Goal: Communication & Community: Participate in discussion

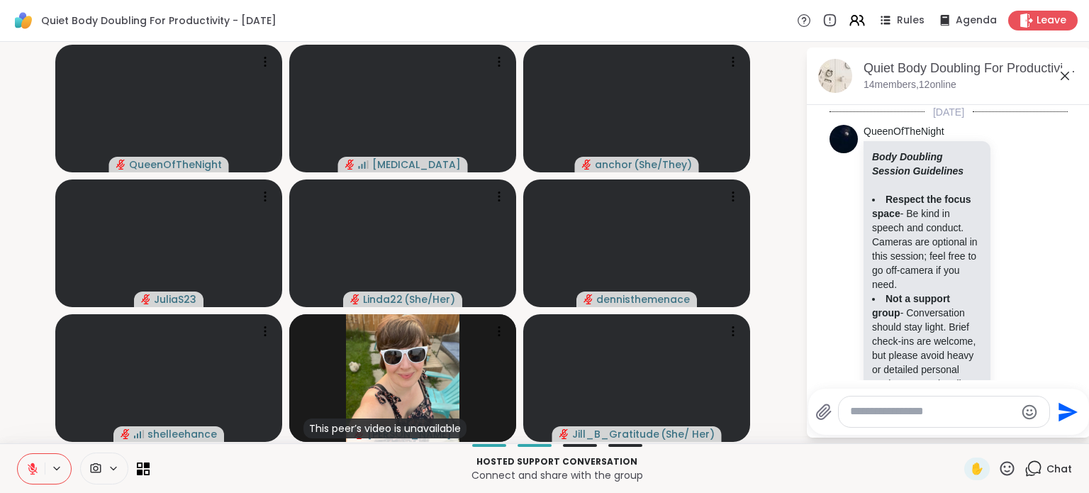
scroll to position [6421, 0]
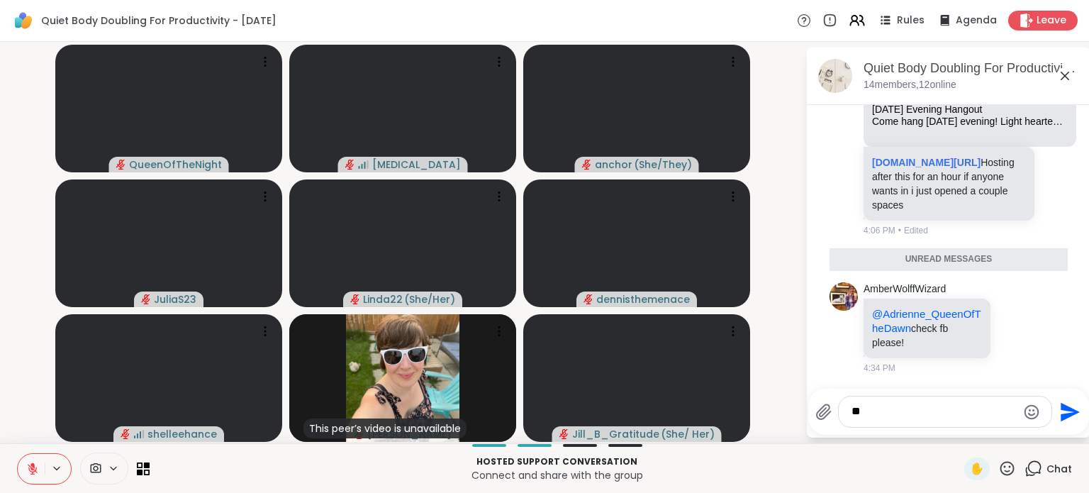
type textarea "*"
type textarea "**********"
click at [1024, 405] on icon "Emoji picker" at bounding box center [1031, 411] width 17 height 17
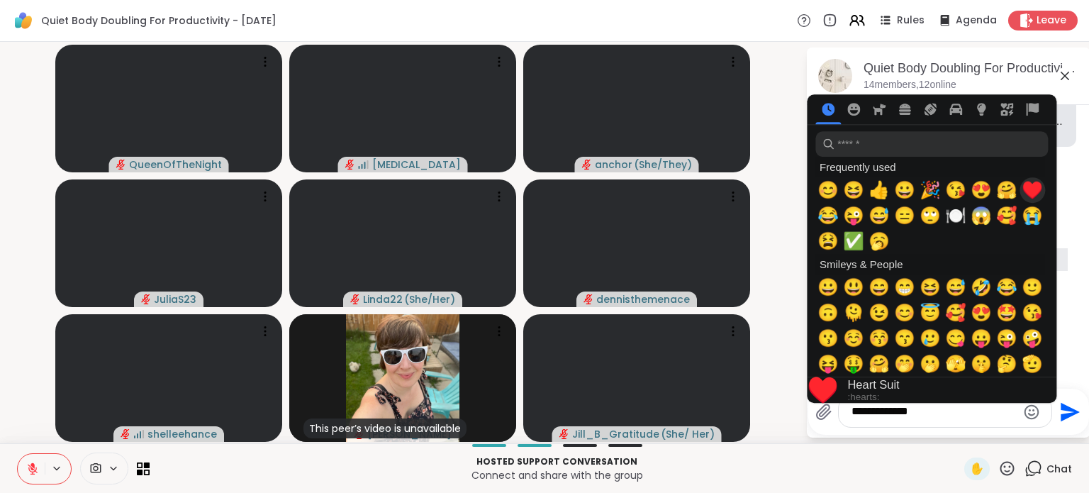
click at [1027, 193] on span "♥️" at bounding box center [1032, 190] width 21 height 20
click at [1061, 418] on icon "Send" at bounding box center [1070, 411] width 19 height 19
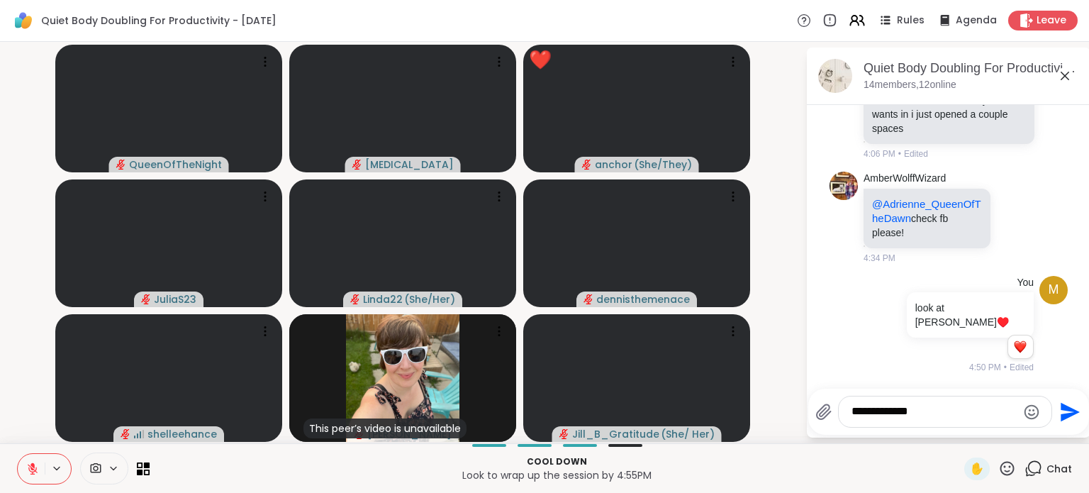
scroll to position [6483, 0]
click at [908, 408] on textarea "**********" at bounding box center [934, 411] width 165 height 15
type textarea "*"
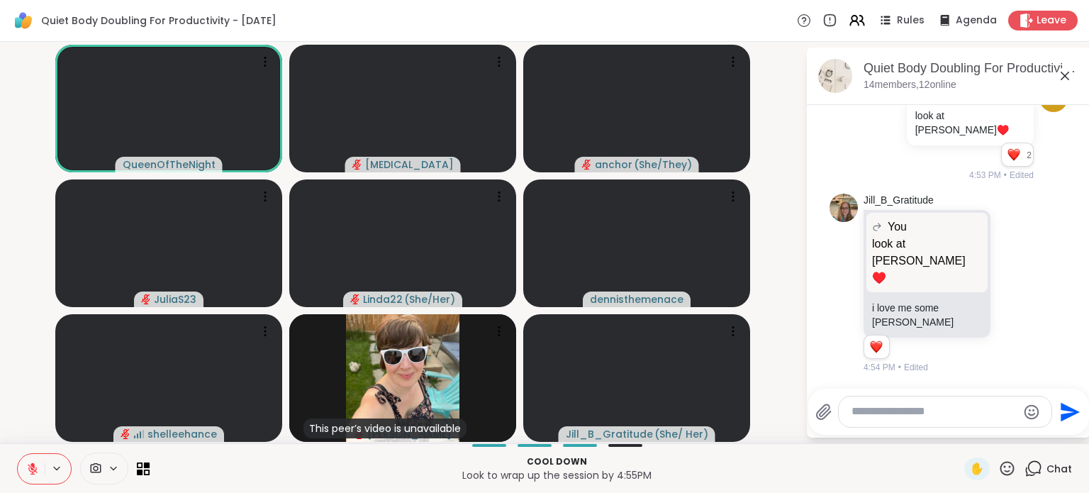
scroll to position [6745, 0]
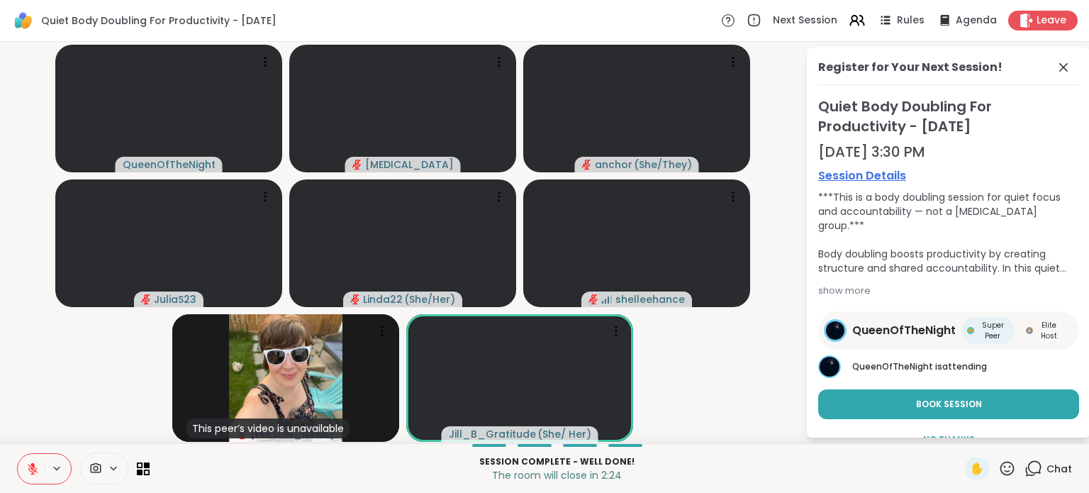
click at [35, 472] on icon at bounding box center [32, 468] width 13 height 13
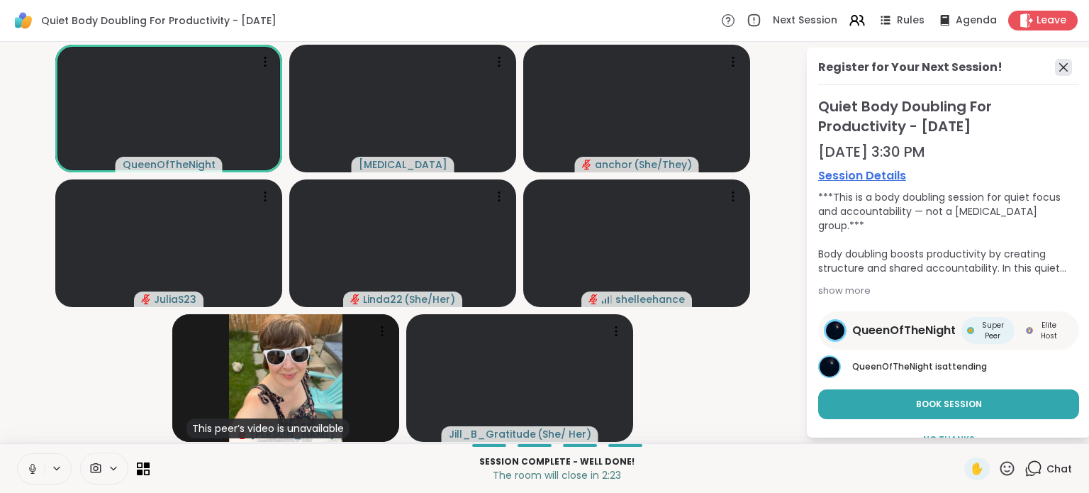
click at [1055, 70] on icon at bounding box center [1063, 67] width 17 height 17
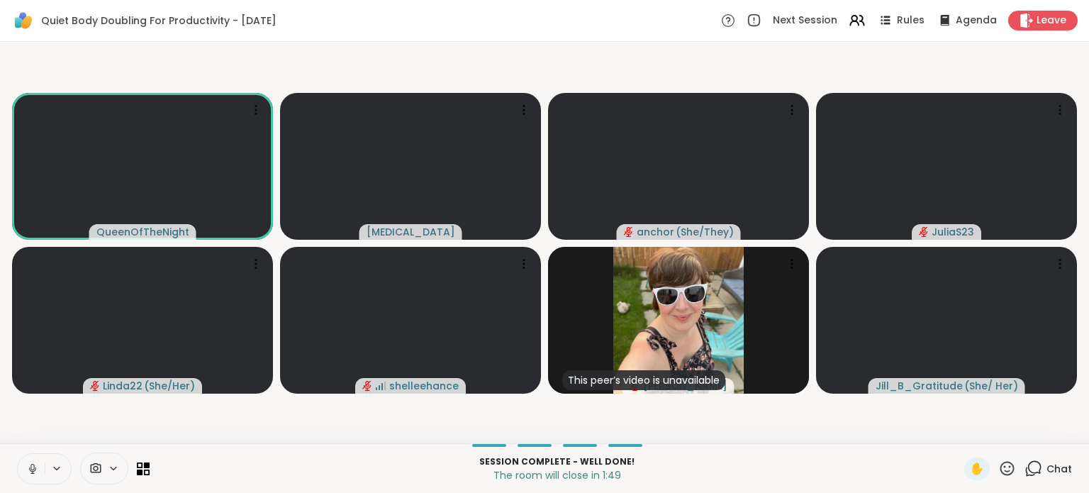
click at [26, 472] on icon at bounding box center [32, 468] width 13 height 13
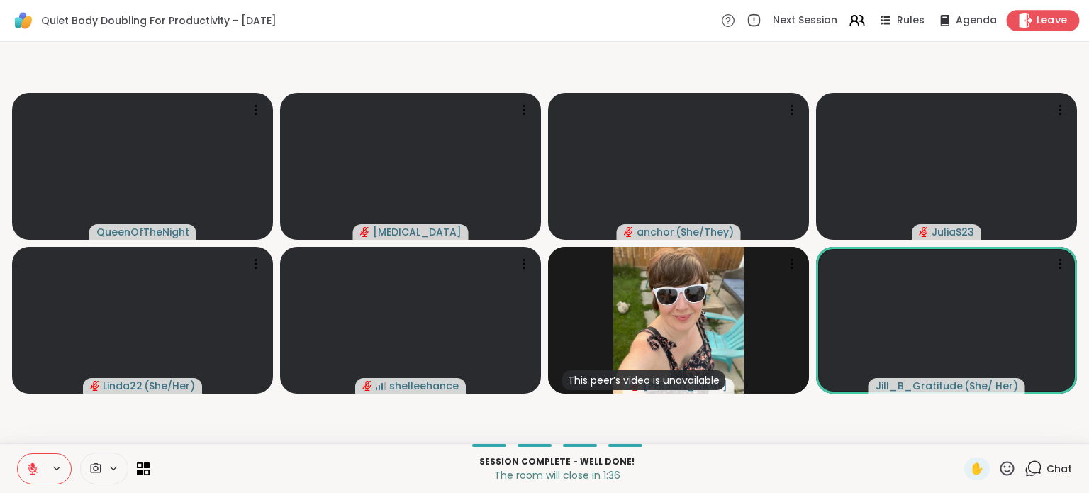
click at [1018, 17] on icon at bounding box center [1025, 20] width 15 height 15
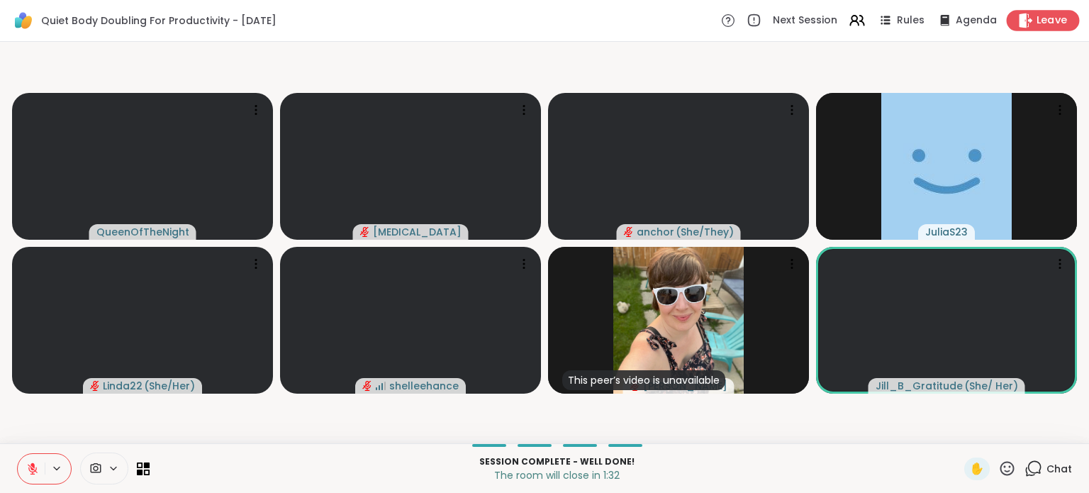
click at [1039, 23] on span "Leave" at bounding box center [1052, 20] width 31 height 15
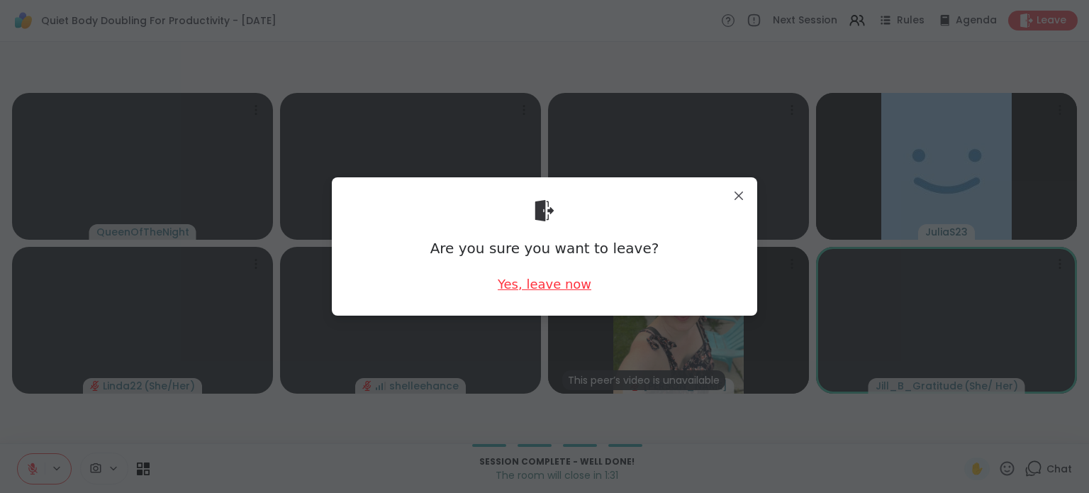
click at [553, 282] on div "Yes, leave now" at bounding box center [545, 284] width 94 height 18
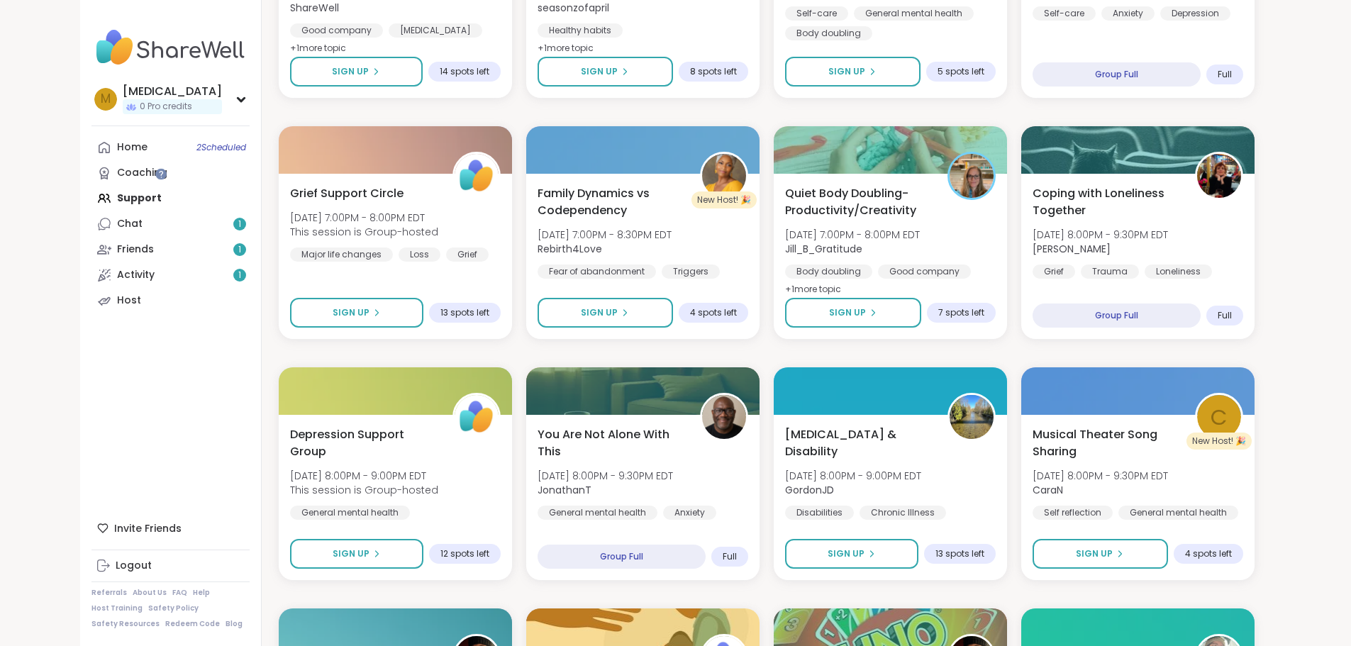
scroll to position [567, 0]
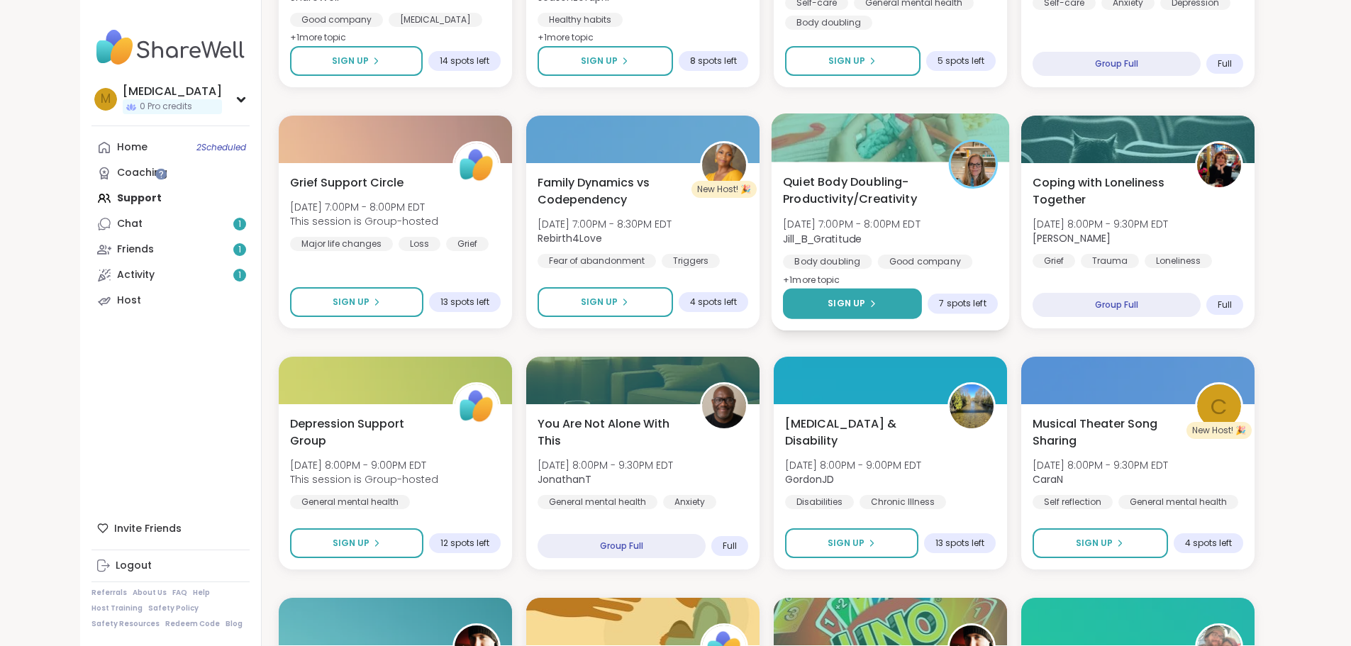
click at [831, 298] on button "Sign Up" at bounding box center [852, 304] width 139 height 30
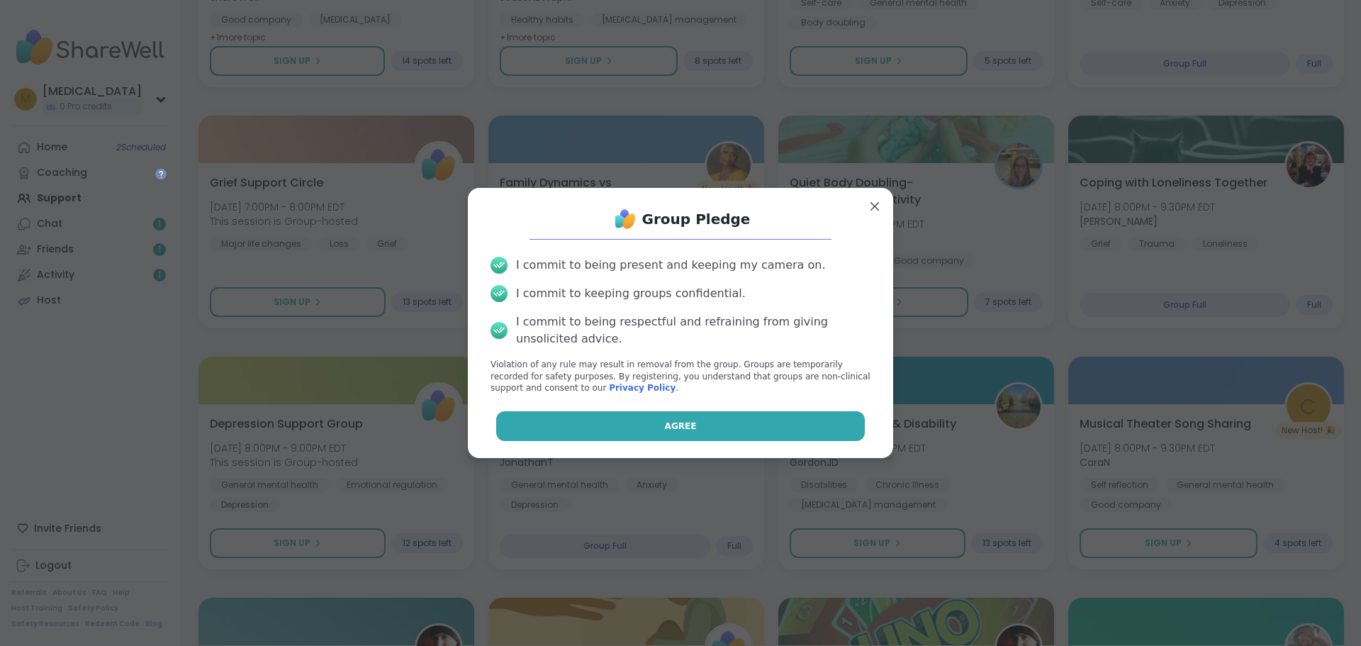
click at [764, 428] on button "Agree" at bounding box center [680, 426] width 369 height 30
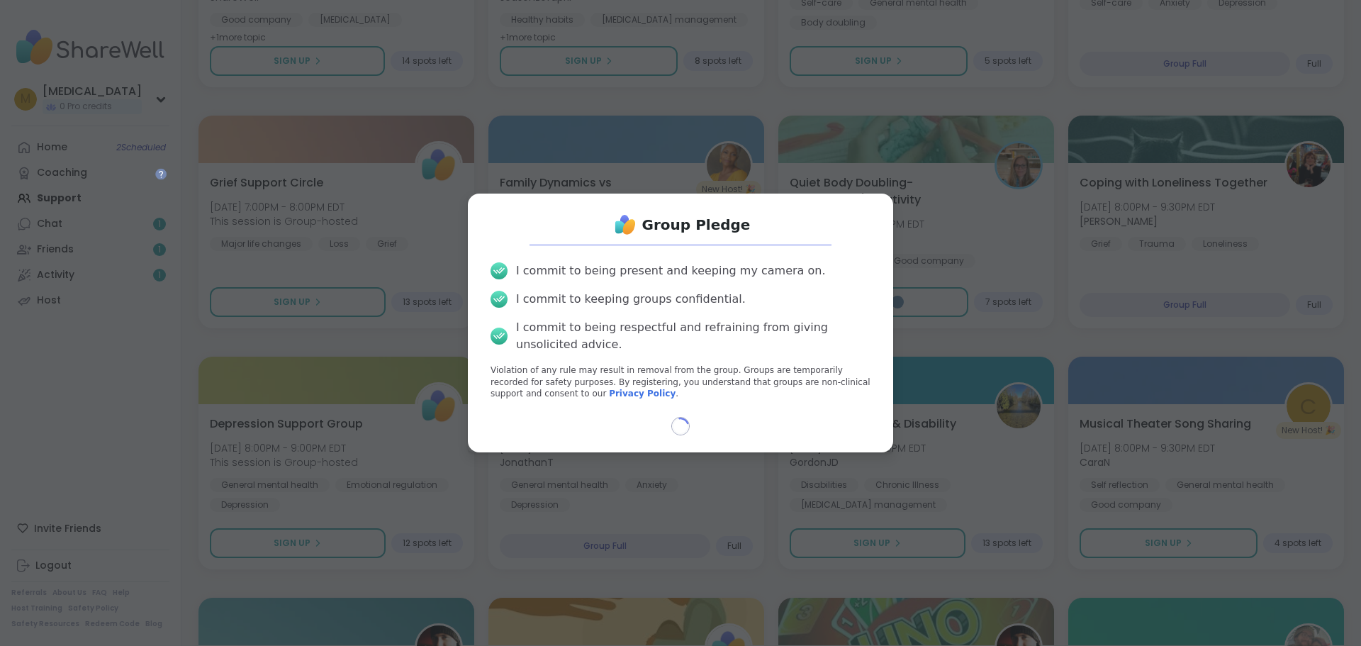
select select "**"
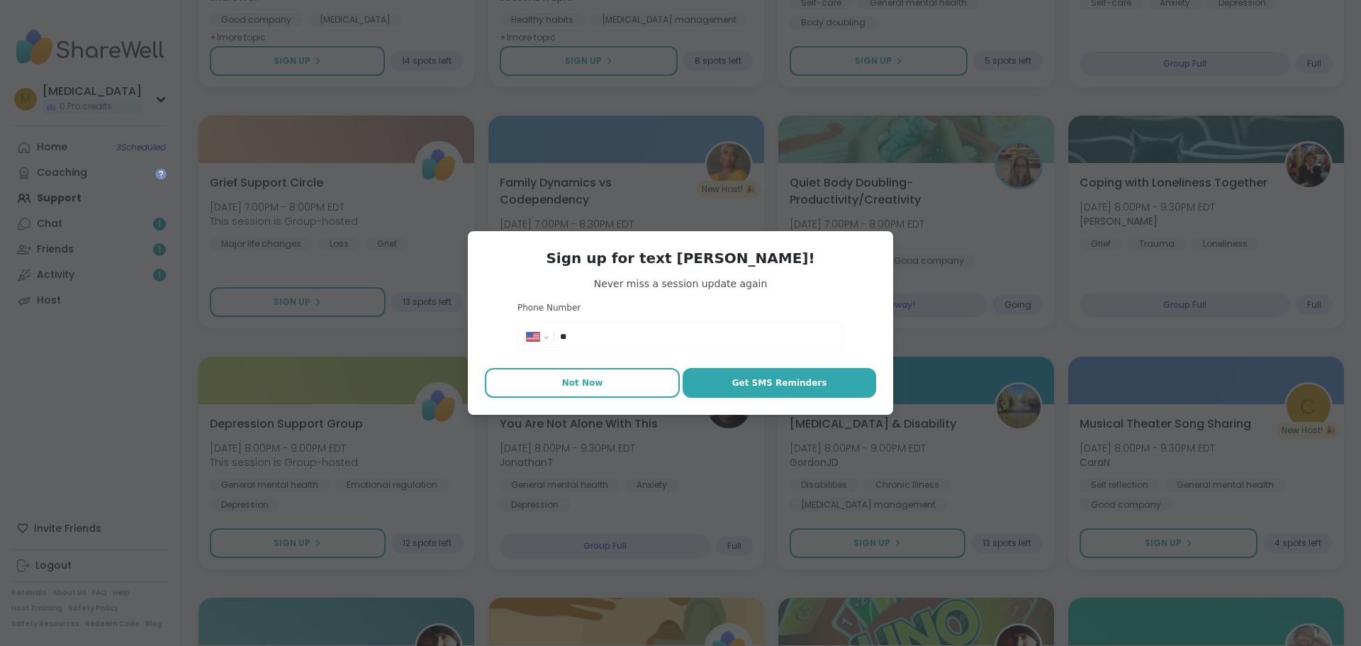
click at [576, 386] on span "Not Now" at bounding box center [582, 383] width 41 height 13
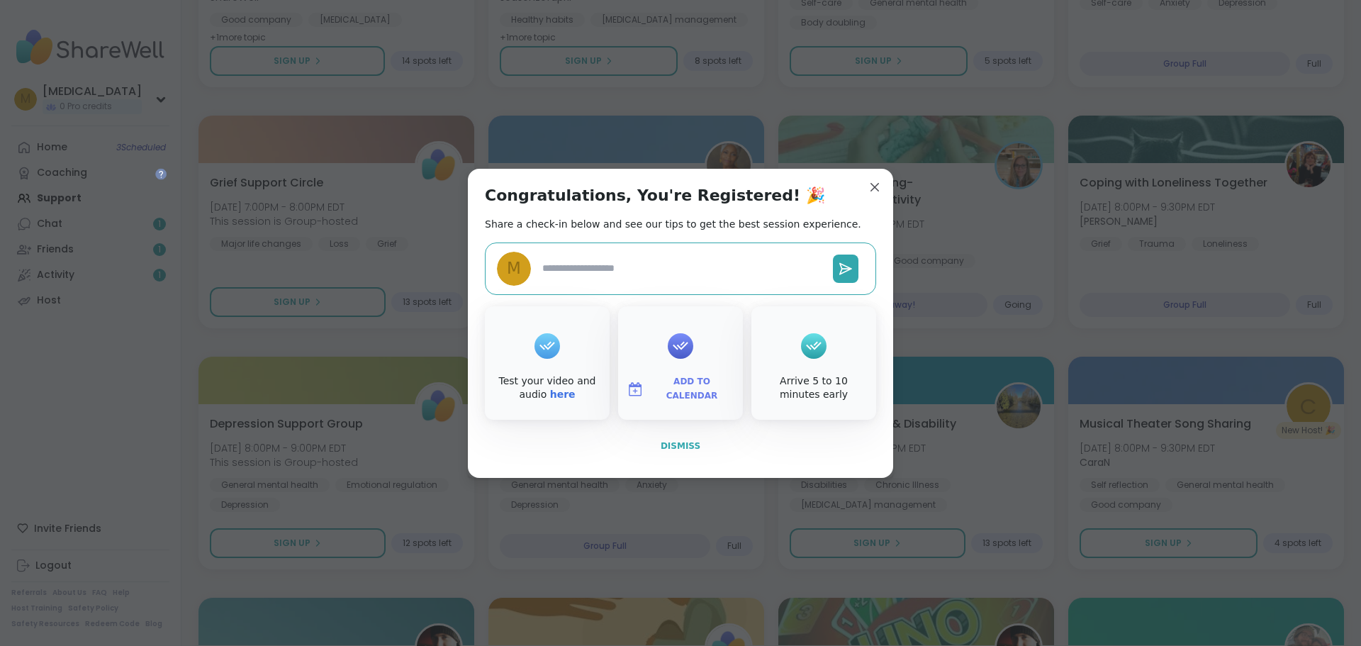
click at [650, 447] on button "Dismiss" at bounding box center [680, 446] width 391 height 30
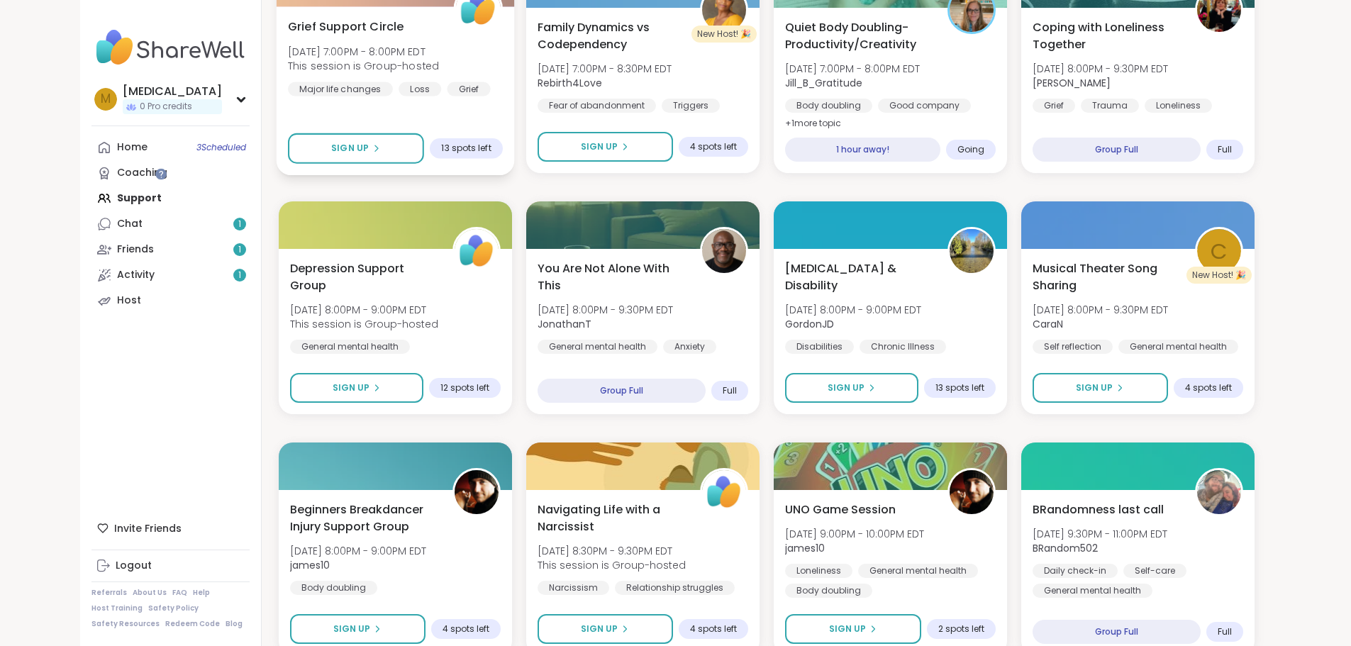
scroll to position [709, 0]
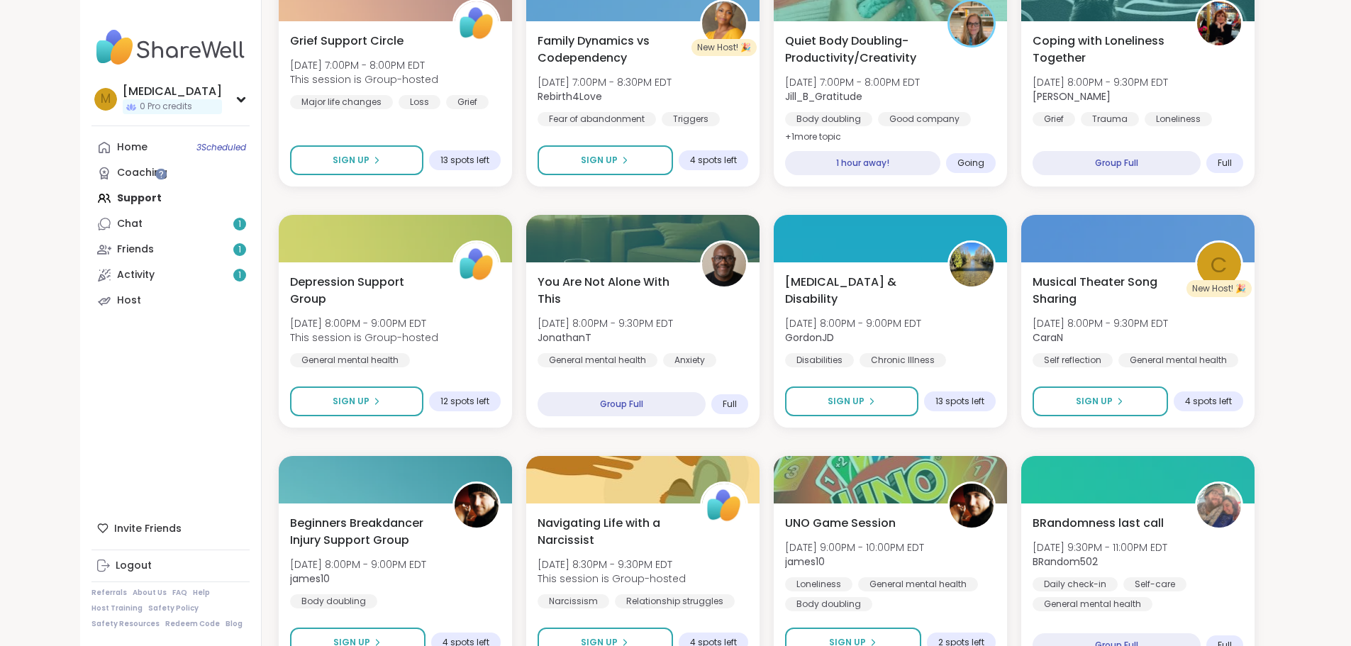
click at [279, 203] on div "Tuesday Evening Hangout Tue, Oct 07 | 5:00PM - 6:00PM EDT AmberWolffWizard Good…" at bounding box center [767, 562] width 976 height 2141
